Goal: Find specific page/section: Find specific page/section

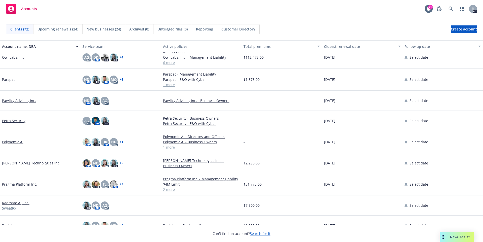
scroll to position [1112, 0]
click at [25, 163] on link "[PERSON_NAME] Technologies Inc." at bounding box center [31, 162] width 58 height 5
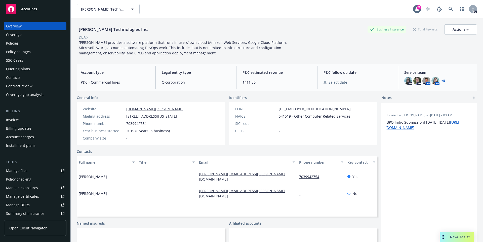
click at [15, 44] on div "Policies" at bounding box center [12, 43] width 13 height 8
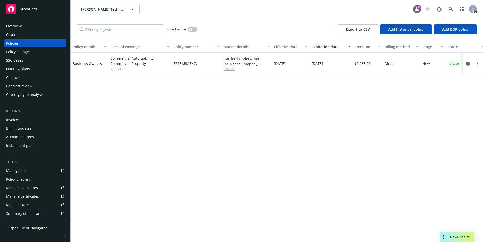
click at [115, 70] on link "2 more" at bounding box center [139, 68] width 59 height 5
